Goal: Task Accomplishment & Management: Use online tool/utility

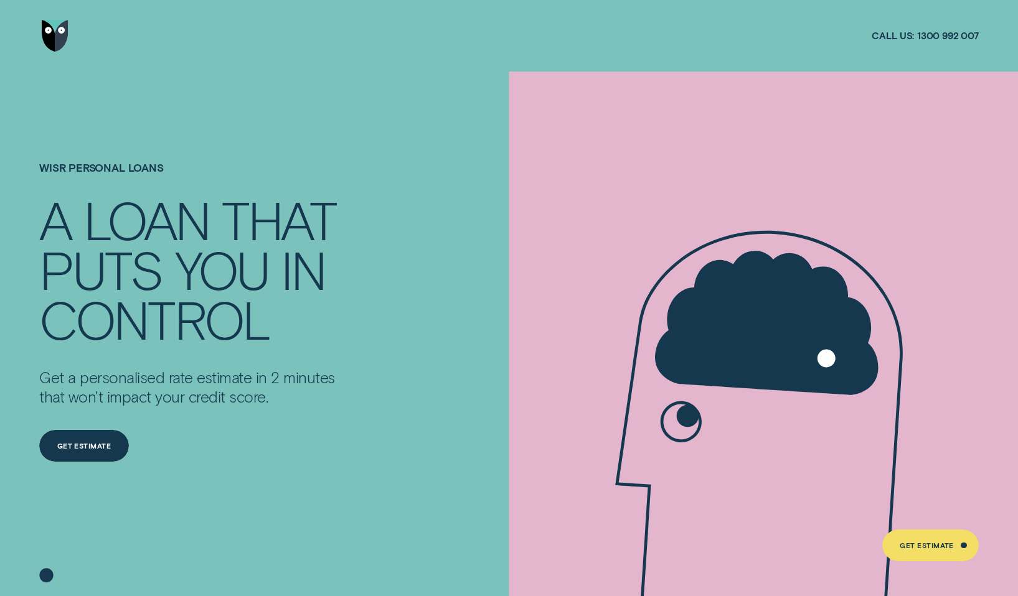
drag, startPoint x: 106, startPoint y: 60, endPoint x: 104, endPoint y: 156, distance: 95.3
click at [100, 69] on div at bounding box center [508, 36] width 939 height 72
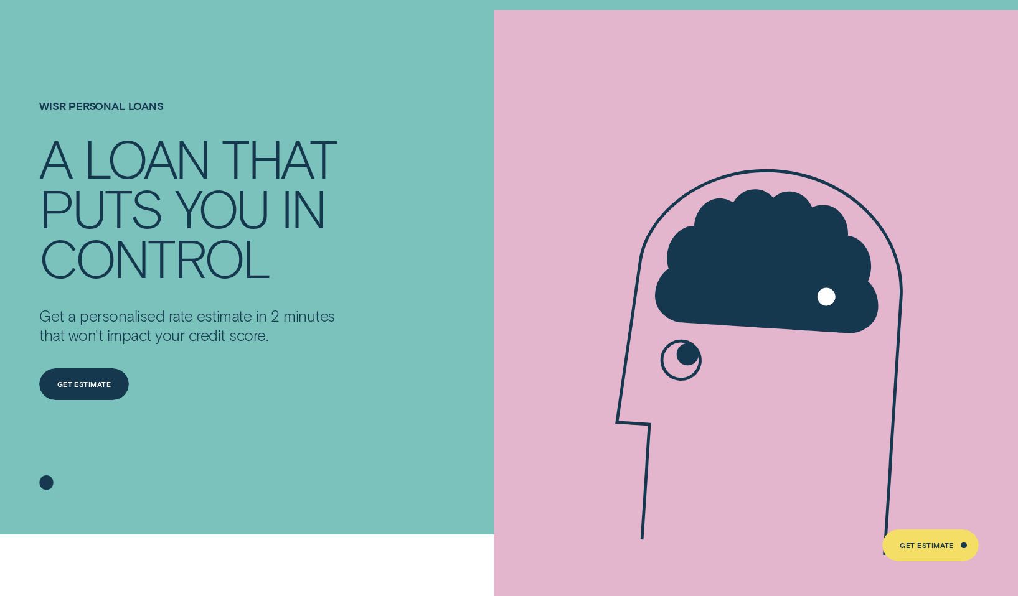
scroll to position [62, 0]
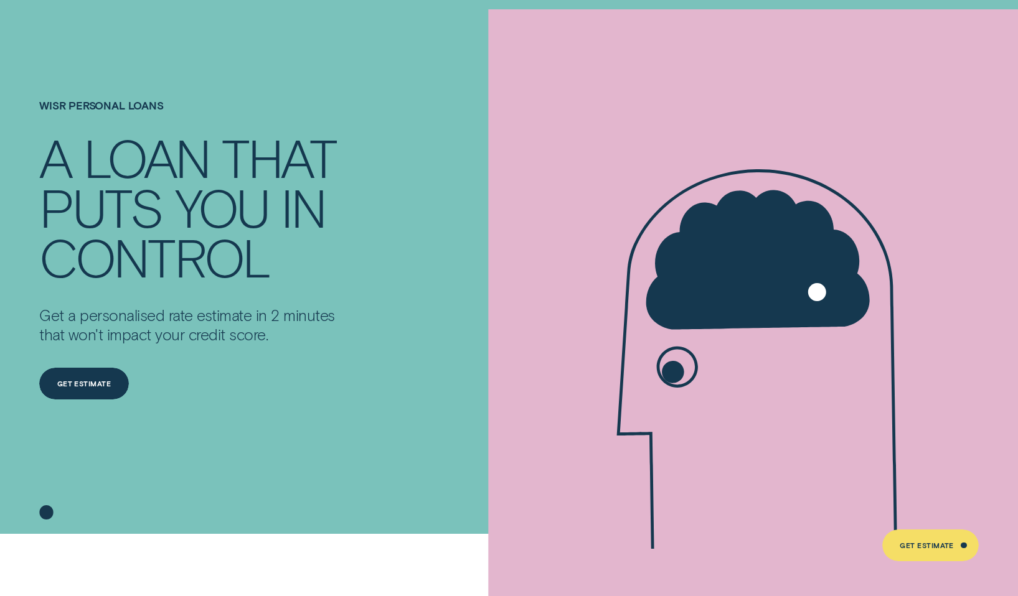
click at [997, 85] on div "Silhouette - Two" at bounding box center [766, 307] width 503 height 596
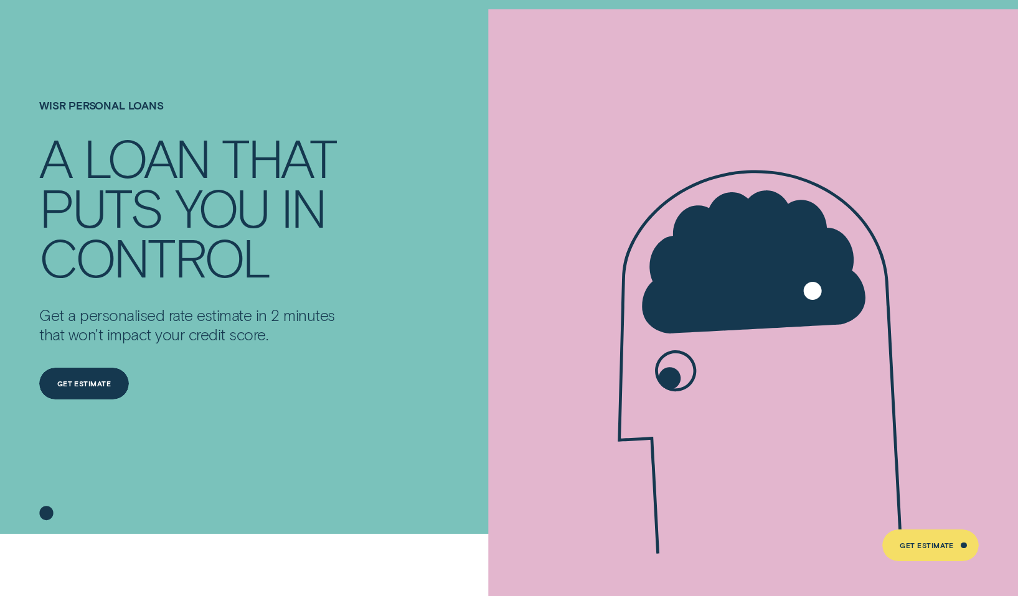
drag, startPoint x: 935, startPoint y: 22, endPoint x: 508, endPoint y: 195, distance: 460.6
click at [925, 27] on div "Silhouette - Two" at bounding box center [766, 307] width 503 height 596
click at [93, 383] on div "Get Estimate" at bounding box center [84, 384] width 54 height 6
